Goal: Complete application form: Complete application form

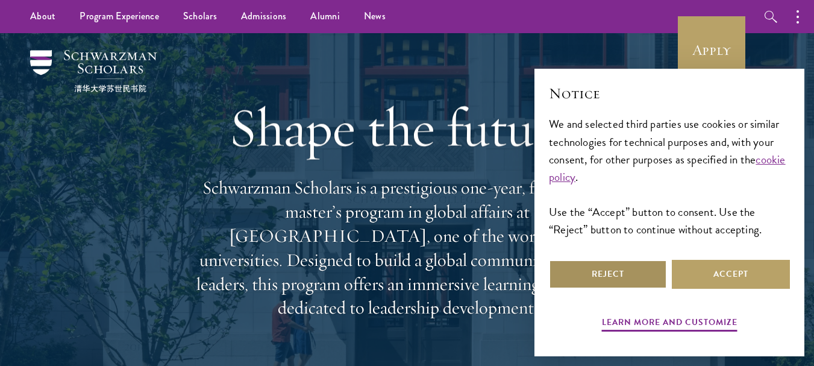
click at [635, 274] on button "Reject" at bounding box center [608, 274] width 118 height 29
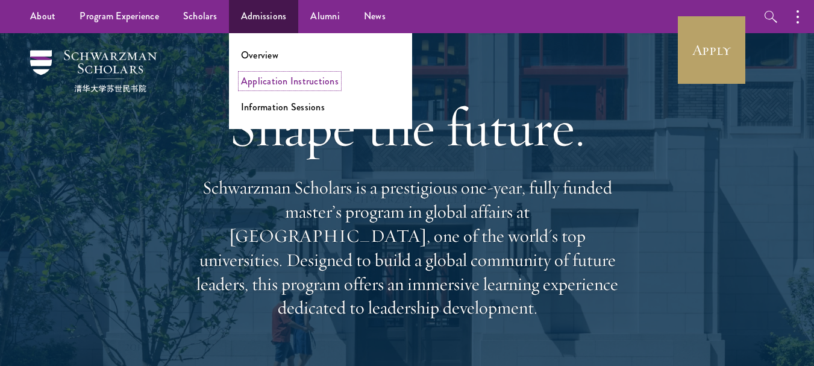
click at [262, 78] on link "Application Instructions" at bounding box center [290, 81] width 98 height 14
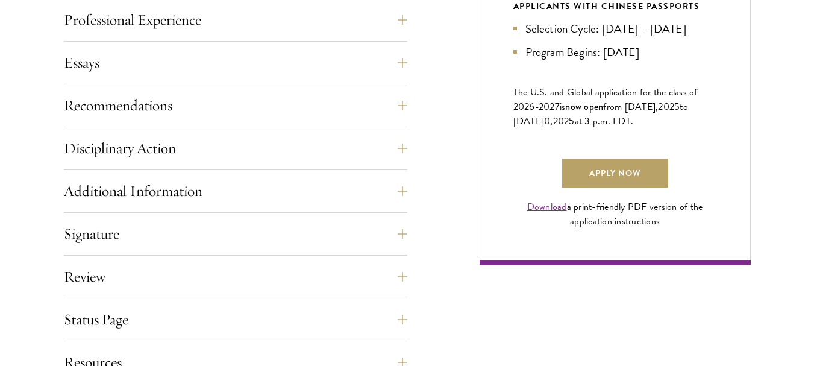
scroll to position [844, 0]
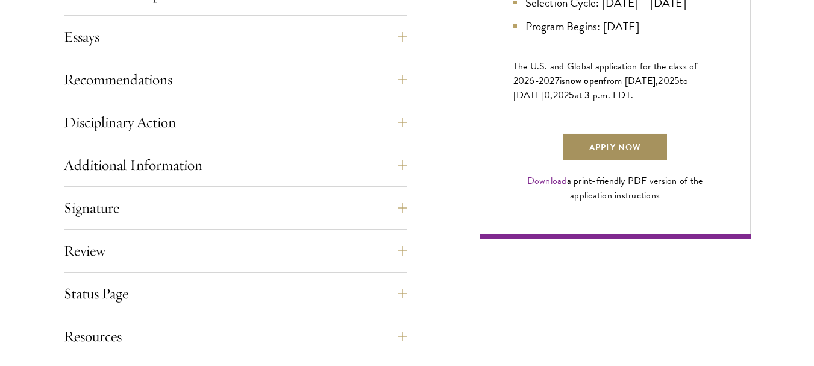
click at [604, 162] on link "Apply Now" at bounding box center [615, 147] width 106 height 29
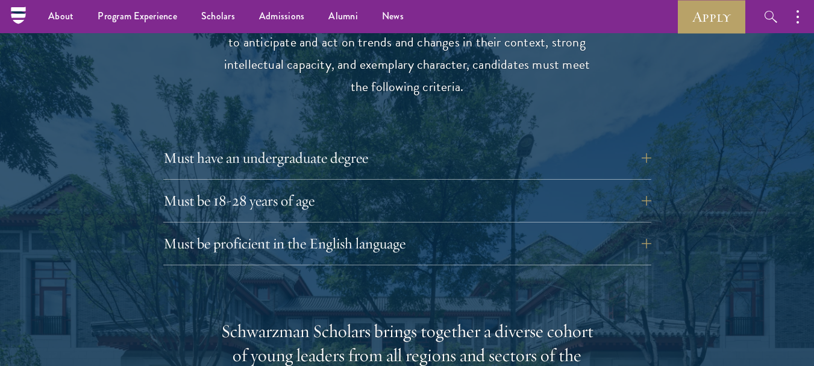
scroll to position [1615, 0]
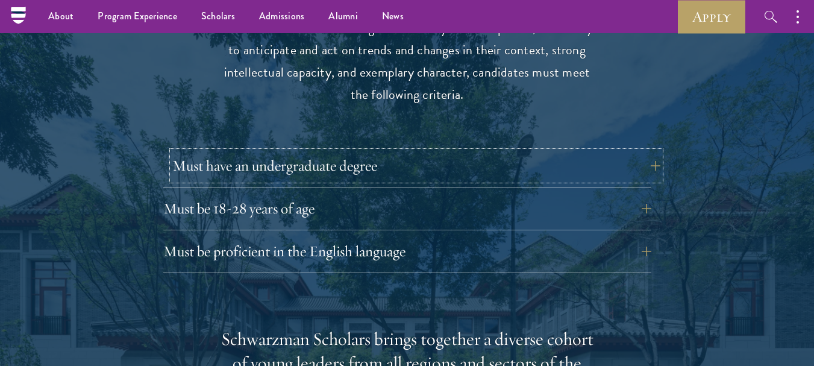
click at [655, 151] on button "Must have an undergraduate degree" at bounding box center [416, 165] width 488 height 29
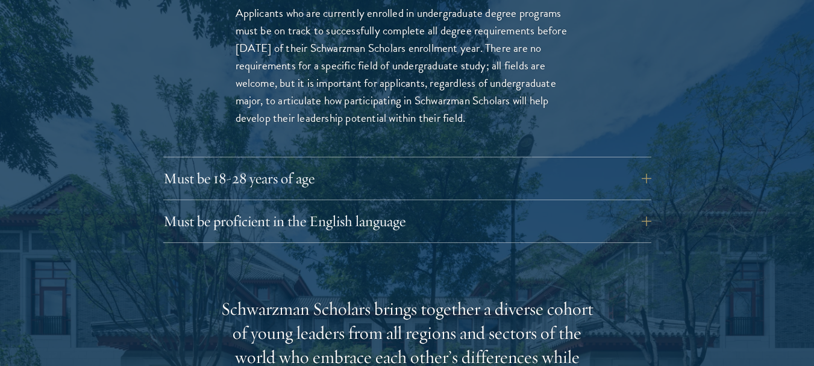
scroll to position [1880, 0]
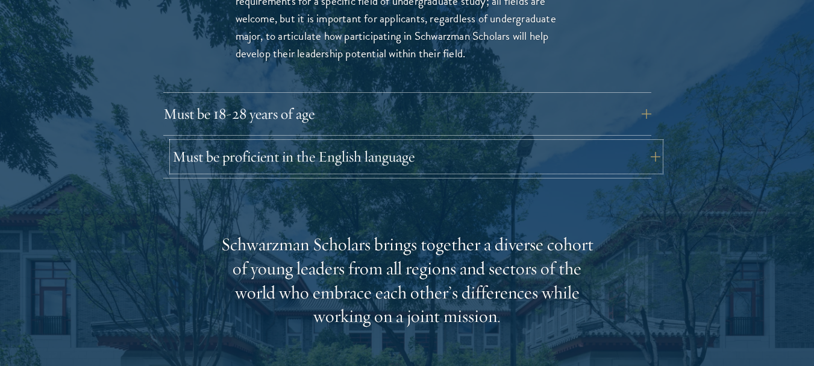
click at [644, 142] on button "Must be proficient in the English language" at bounding box center [416, 156] width 488 height 29
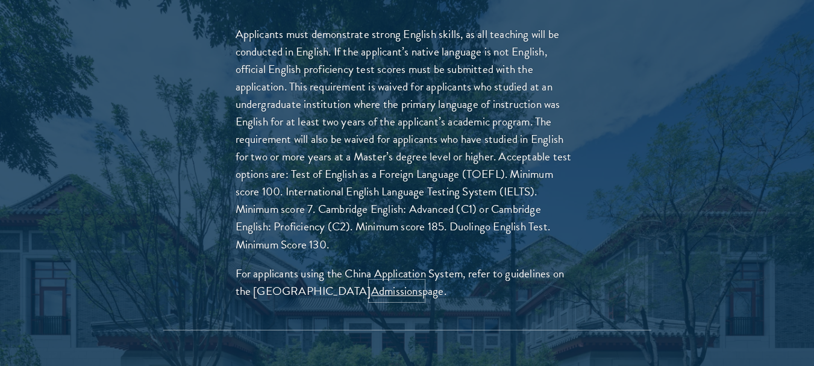
click at [383, 282] on link "Admissions" at bounding box center [396, 290] width 51 height 17
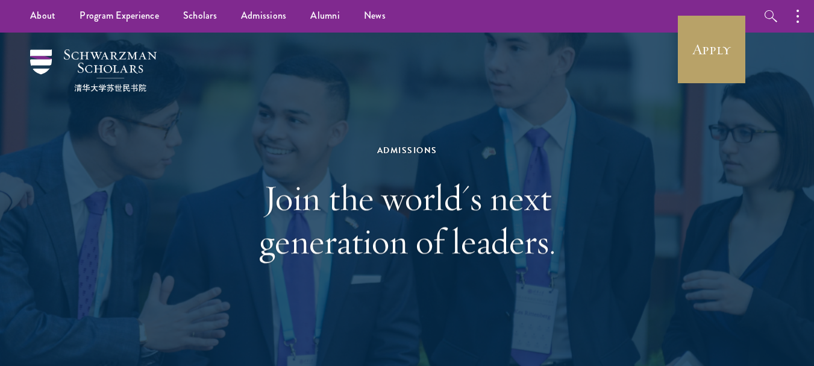
scroll to position [0, 0]
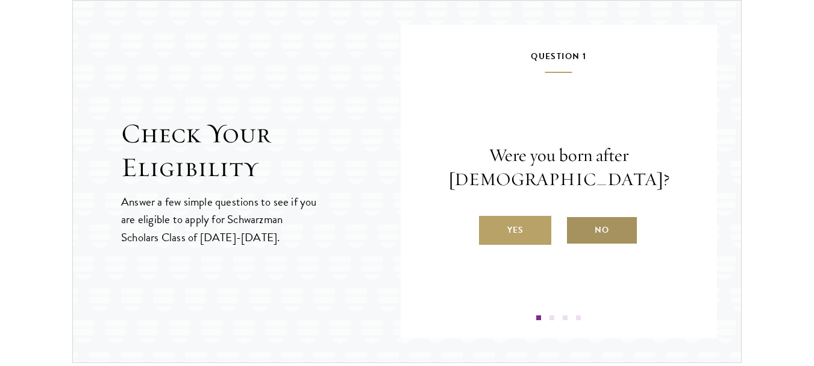
click at [605, 231] on label "No" at bounding box center [602, 230] width 72 height 29
click at [577, 228] on input "No" at bounding box center [571, 222] width 11 height 11
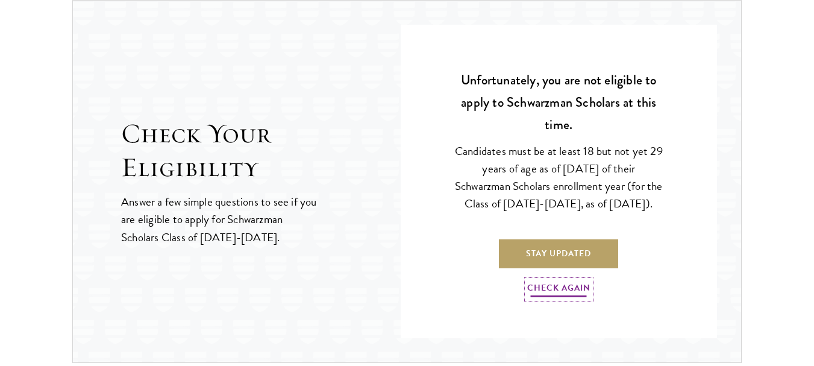
click at [563, 290] on link "Check Again" at bounding box center [558, 289] width 63 height 19
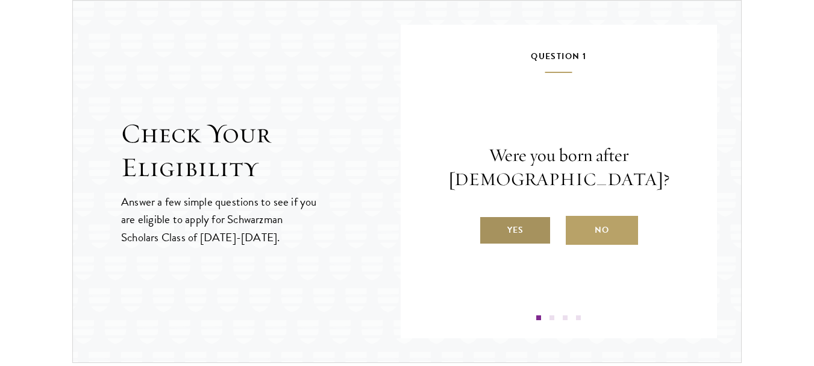
click at [518, 235] on label "Yes" at bounding box center [515, 230] width 72 height 29
click at [490, 228] on input "Yes" at bounding box center [484, 222] width 11 height 11
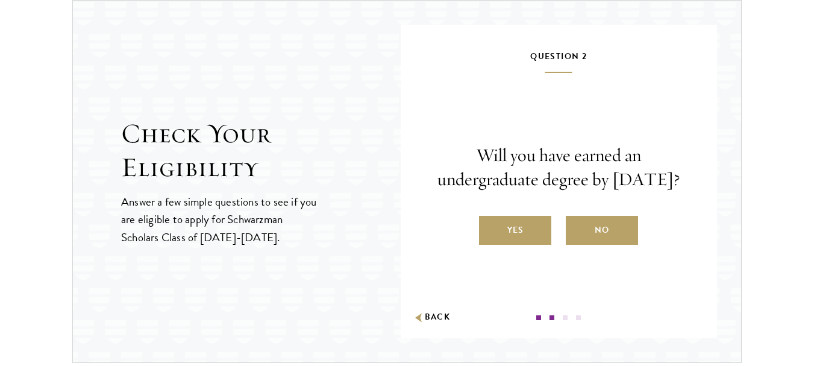
click at [518, 235] on label "Yes" at bounding box center [515, 230] width 72 height 29
click at [490, 228] on input "Yes" at bounding box center [484, 222] width 11 height 11
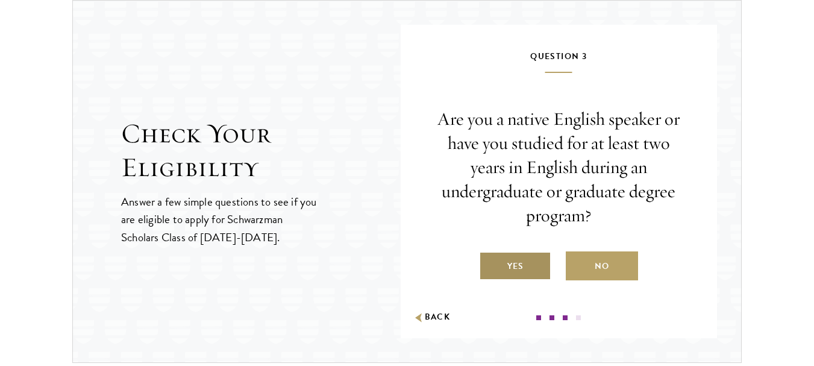
click at [529, 265] on label "Yes" at bounding box center [515, 265] width 72 height 29
click at [490, 264] on input "Yes" at bounding box center [484, 258] width 11 height 11
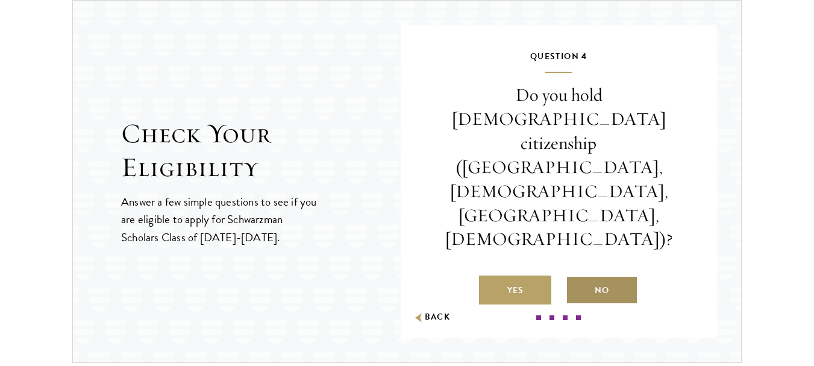
click at [593, 275] on label "No" at bounding box center [602, 289] width 72 height 29
click at [577, 277] on input "No" at bounding box center [571, 282] width 11 height 11
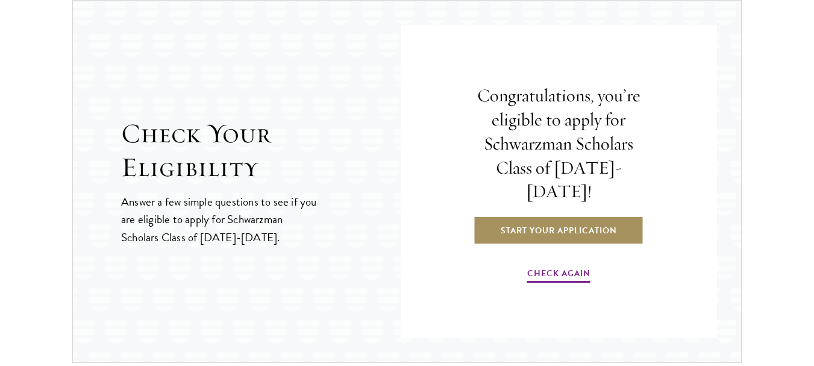
click at [580, 221] on link "Start Your Application" at bounding box center [559, 230] width 171 height 29
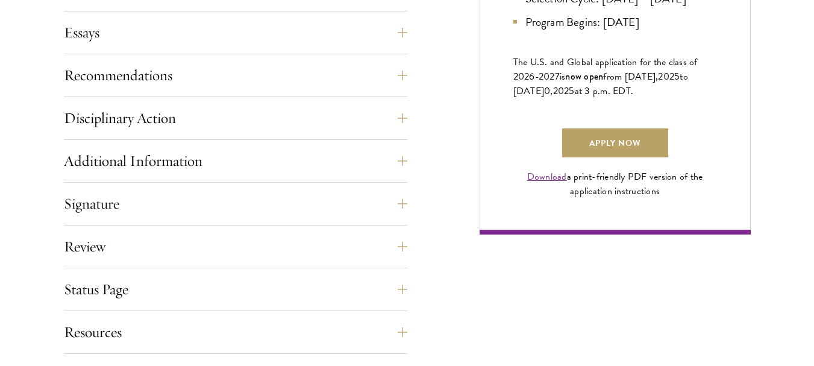
scroll to position [868, 0]
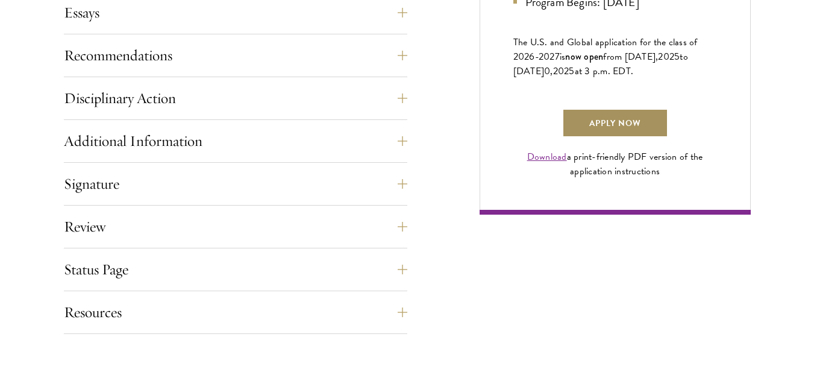
click at [578, 133] on link "Apply Now" at bounding box center [615, 122] width 106 height 29
